Goal: Navigation & Orientation: Find specific page/section

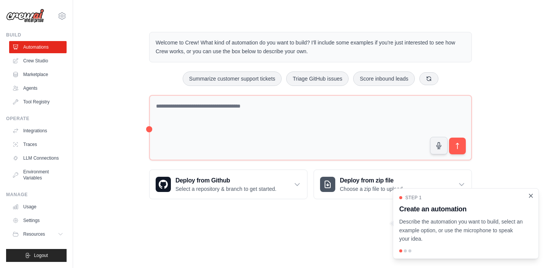
click at [530, 196] on icon "Close walkthrough" at bounding box center [530, 195] width 3 height 3
